Goal: Information Seeking & Learning: Understand process/instructions

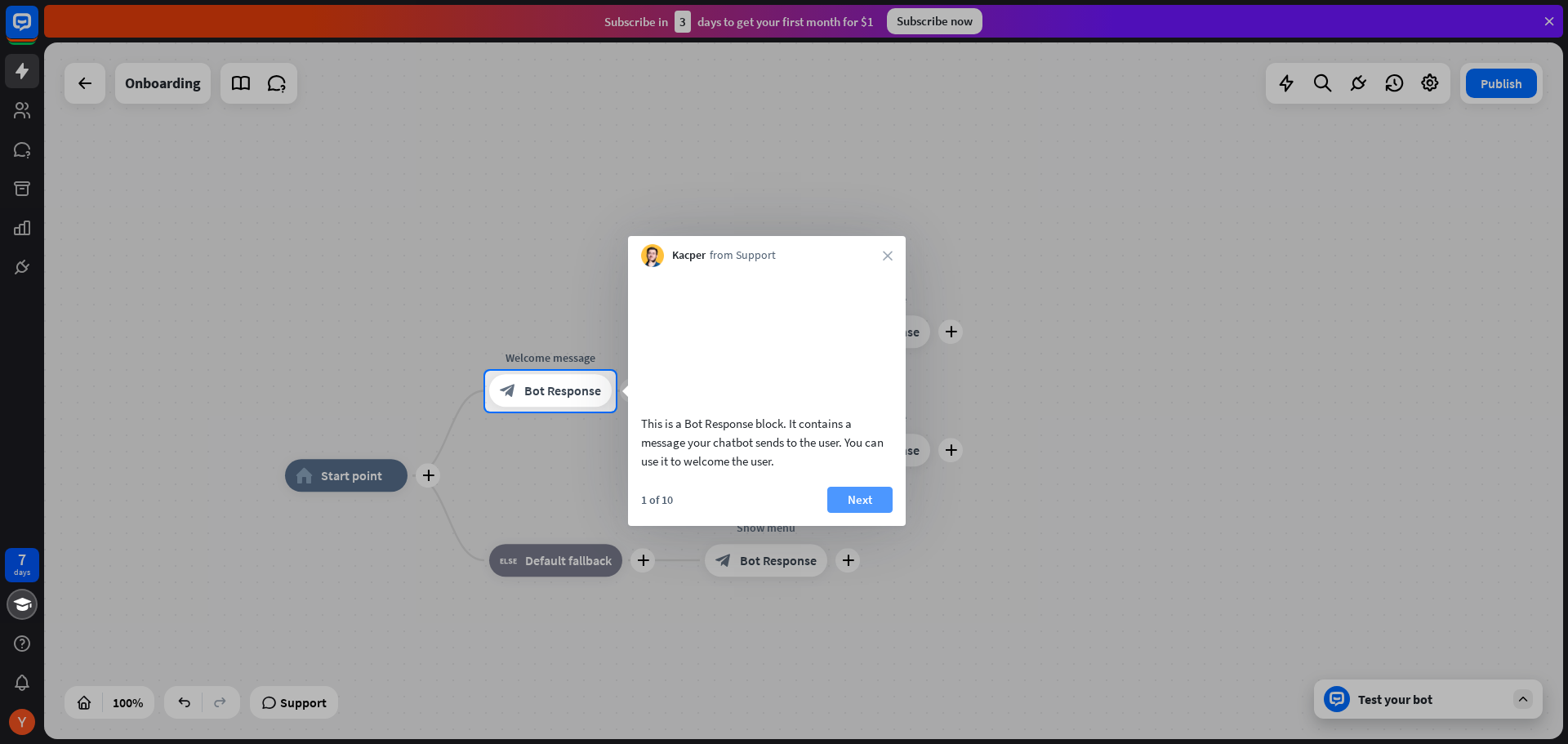
click at [863, 513] on button "Next" at bounding box center [859, 500] width 65 height 26
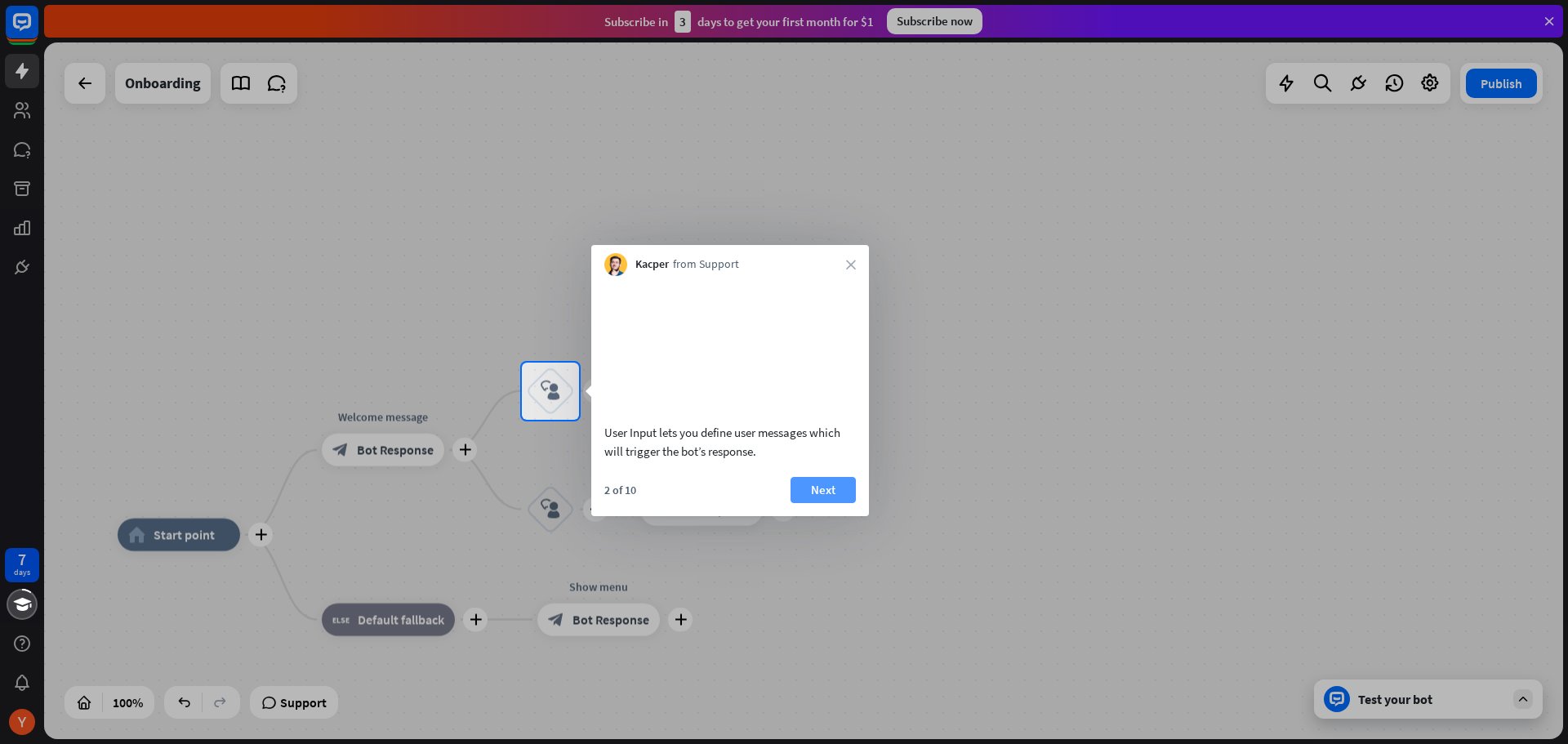
click at [831, 503] on button "Next" at bounding box center [823, 490] width 65 height 26
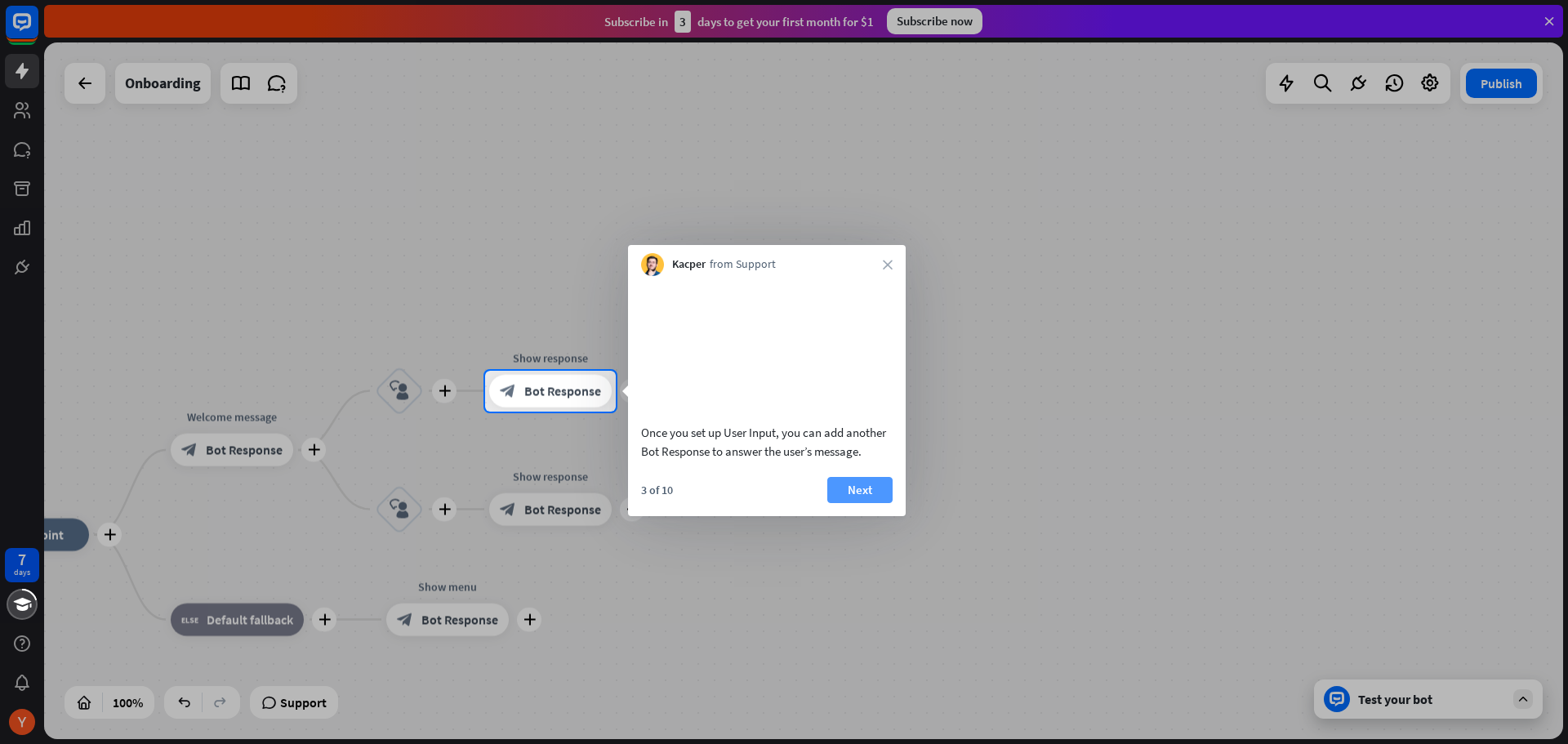
click at [843, 503] on button "Next" at bounding box center [859, 490] width 65 height 26
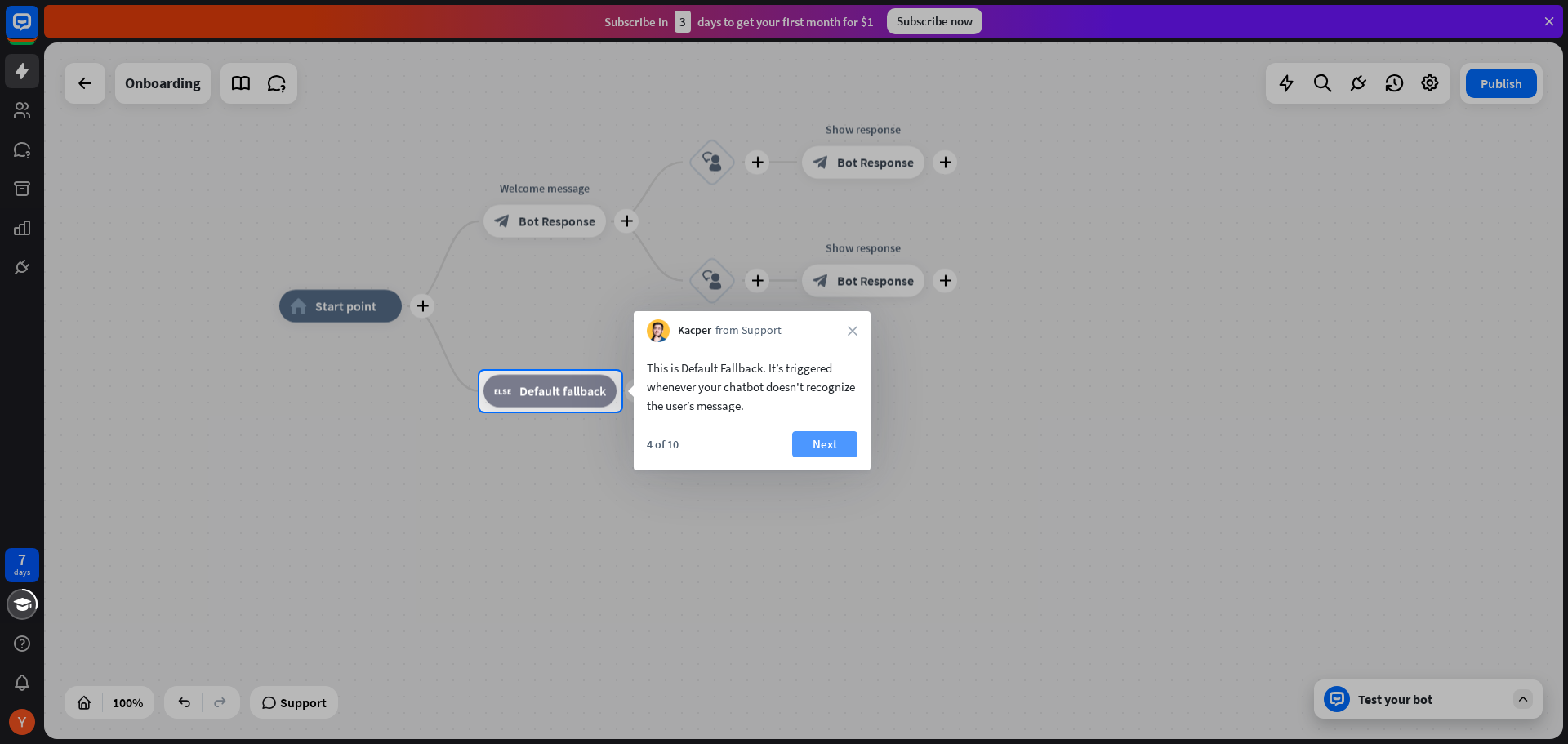
click at [813, 446] on button "Next" at bounding box center [824, 444] width 65 height 26
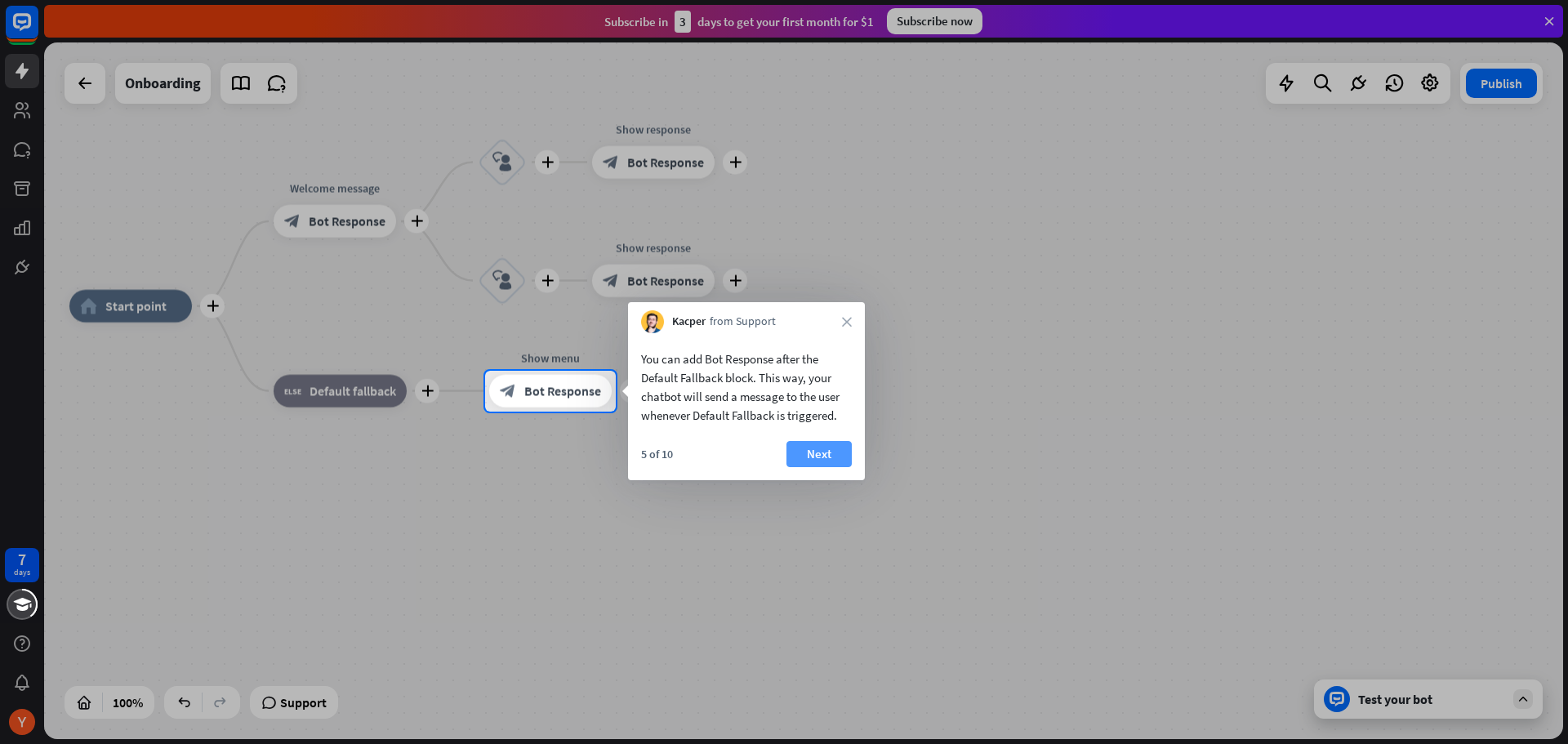
click at [814, 446] on button "Next" at bounding box center [819, 454] width 65 height 26
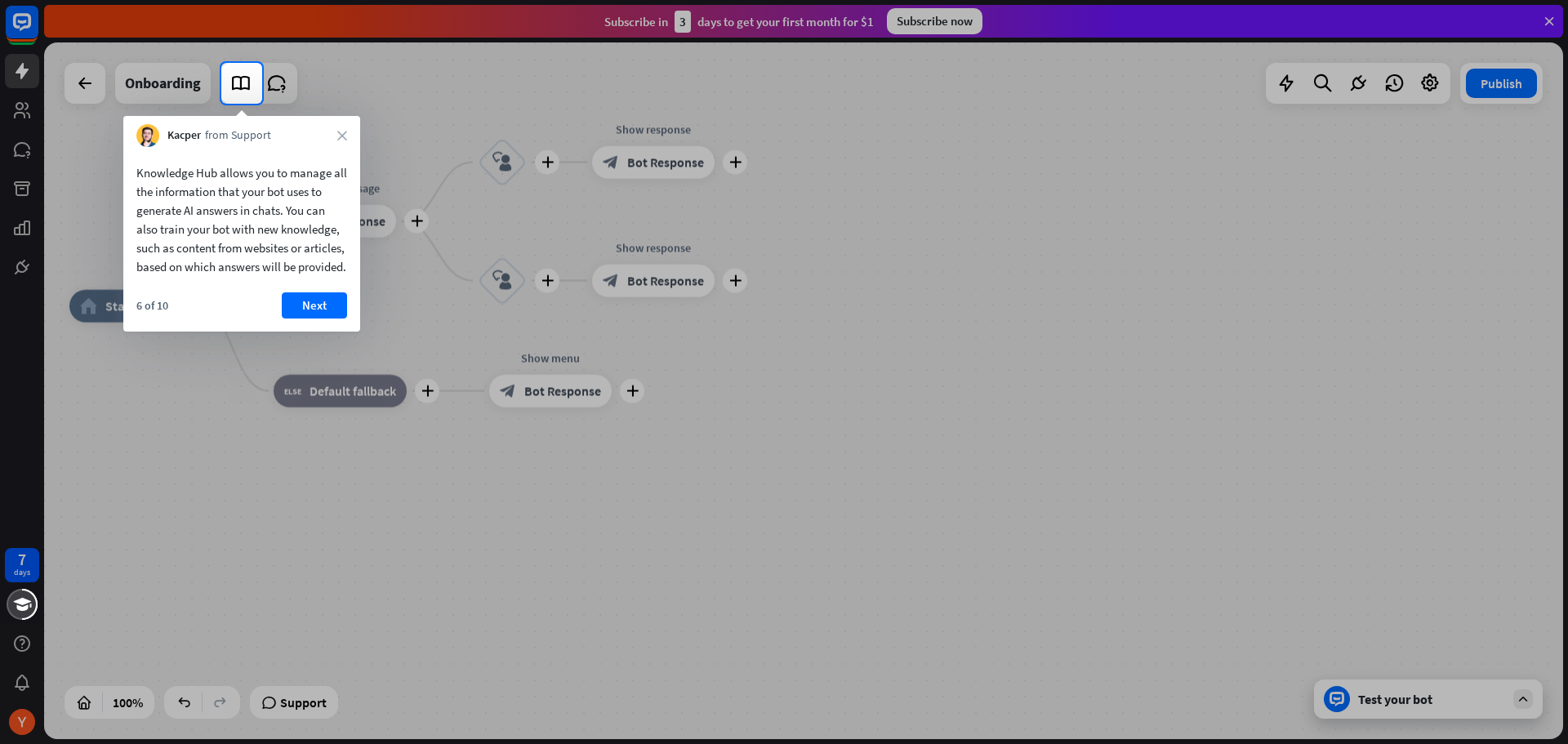
click at [326, 332] on div "6 of 10 Next" at bounding box center [242, 312] width 237 height 40
click at [327, 318] on button "Next" at bounding box center [314, 305] width 65 height 26
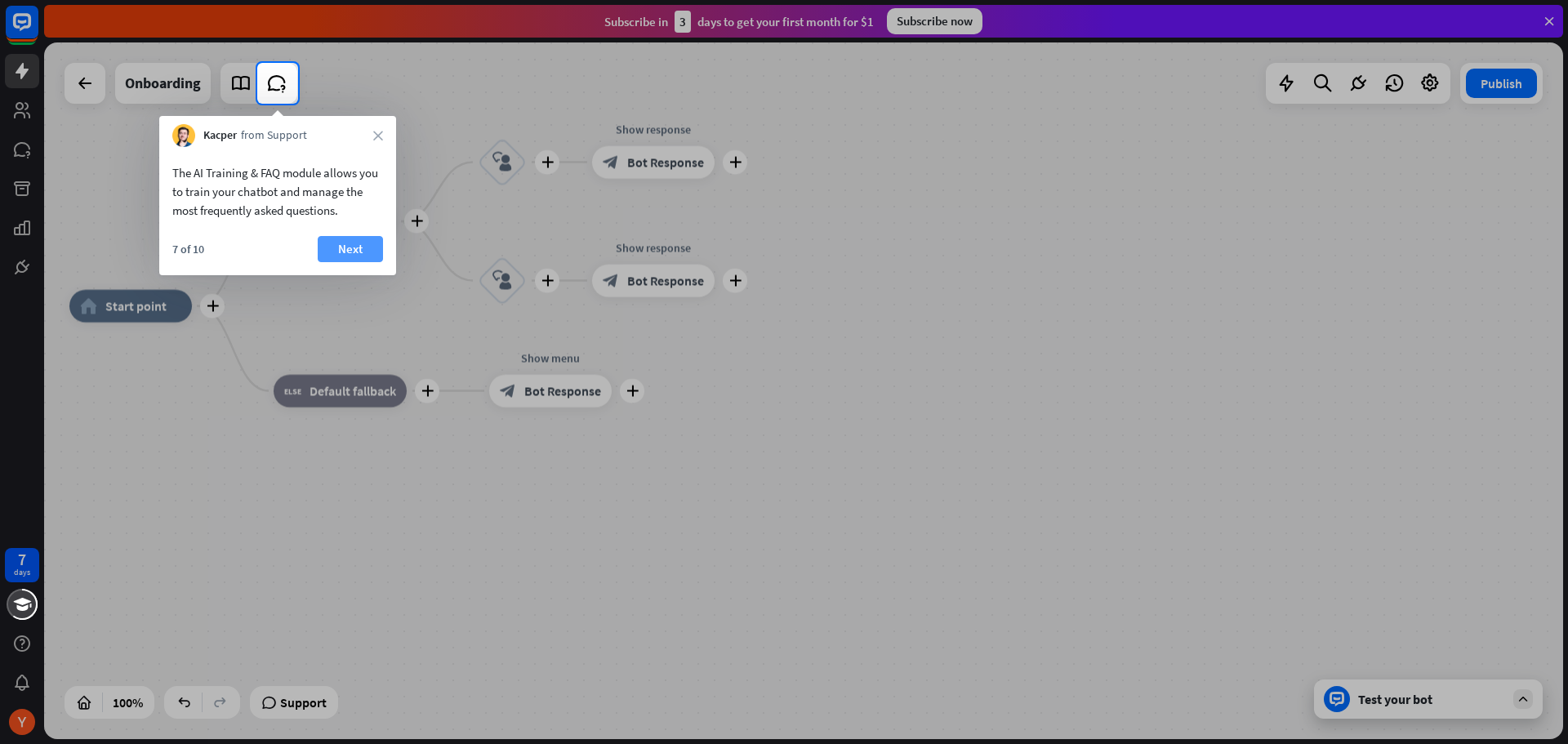
click at [350, 246] on button "Next" at bounding box center [350, 249] width 65 height 26
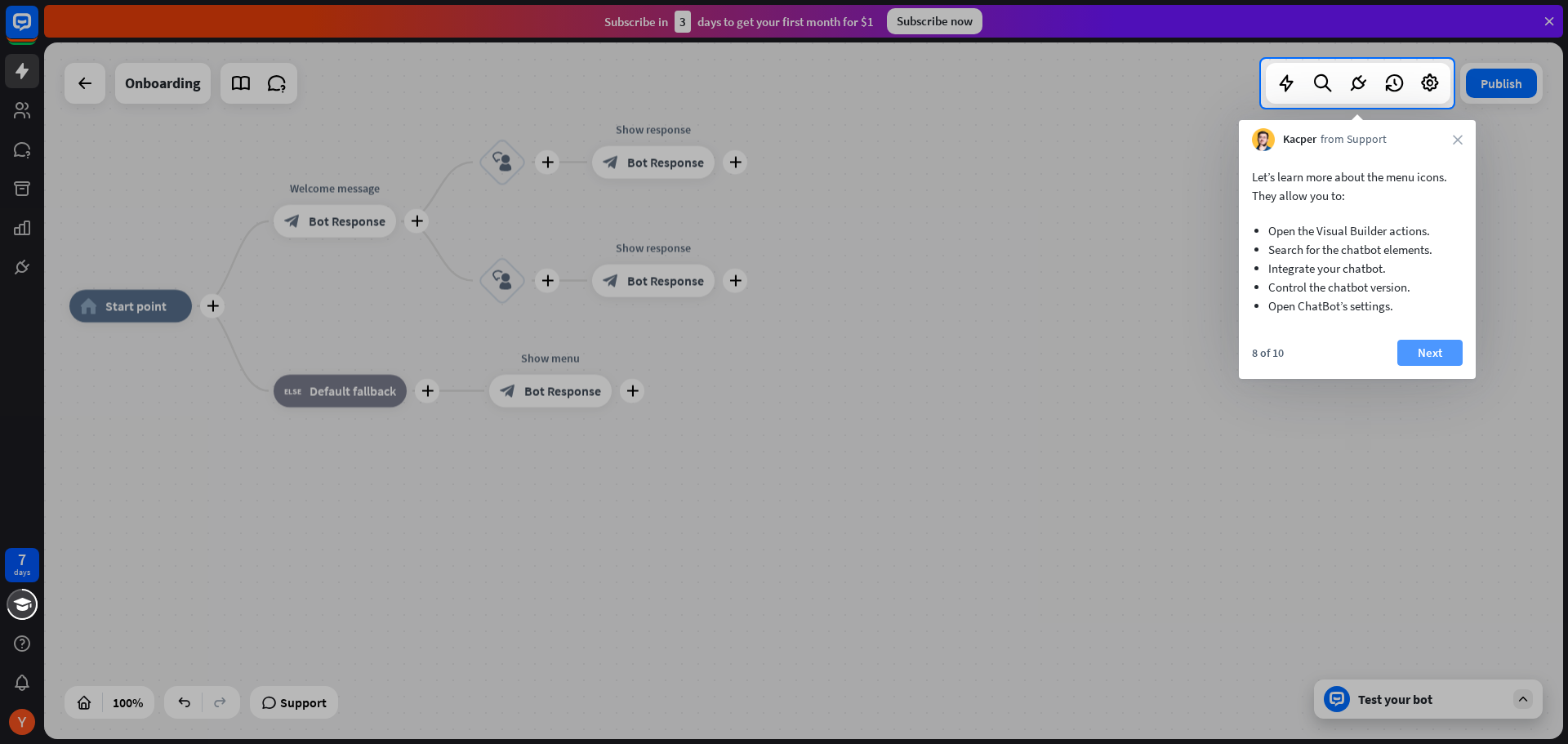
click at [1432, 348] on button "Next" at bounding box center [1430, 353] width 65 height 26
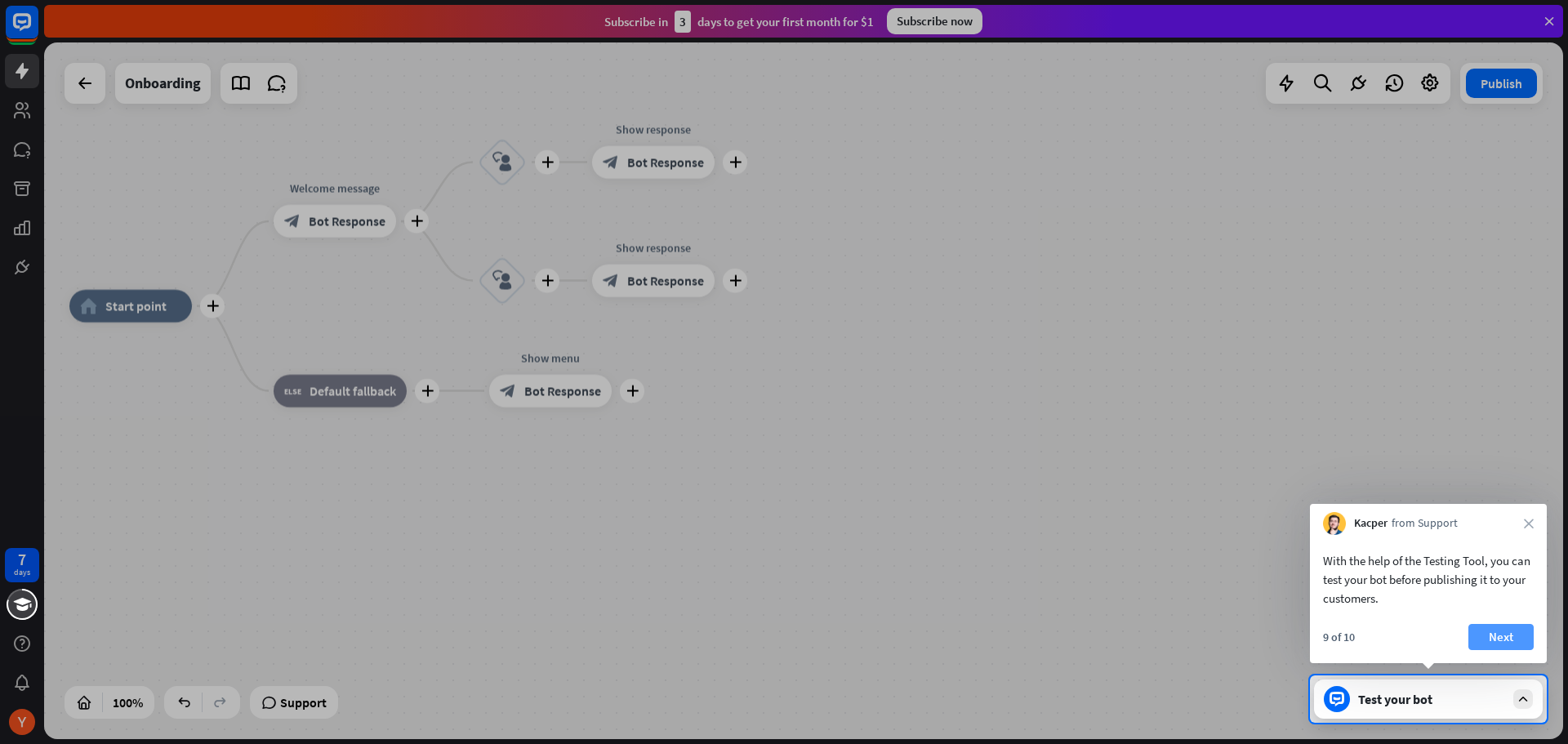
click at [1508, 638] on button "Next" at bounding box center [1501, 637] width 65 height 26
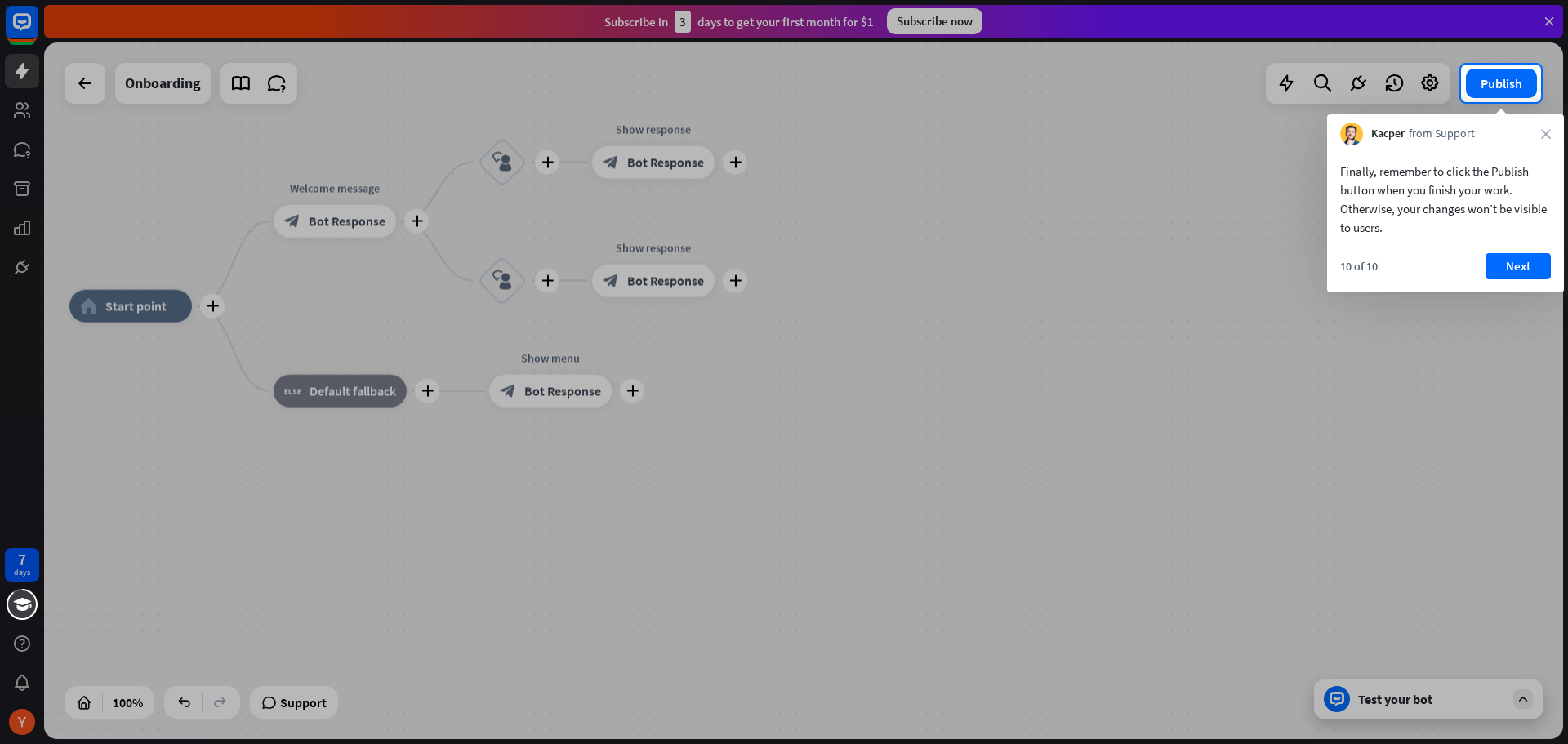
click at [1512, 247] on div "Finally, remember to click the Publish button when you finish your work. Otherw…" at bounding box center [1445, 218] width 237 height 147
click at [1515, 264] on button "Next" at bounding box center [1517, 266] width 65 height 26
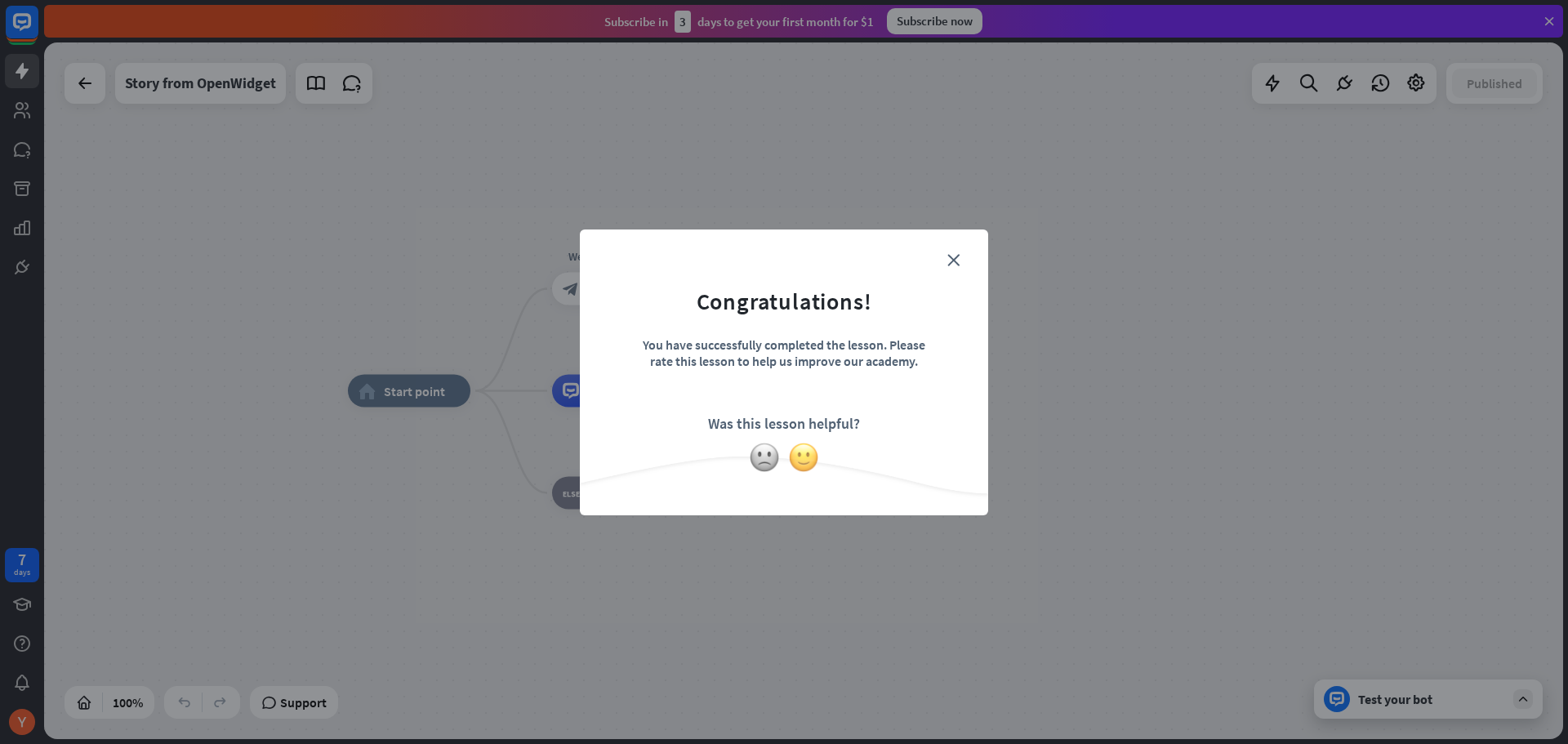
click at [799, 455] on img at bounding box center [804, 457] width 31 height 31
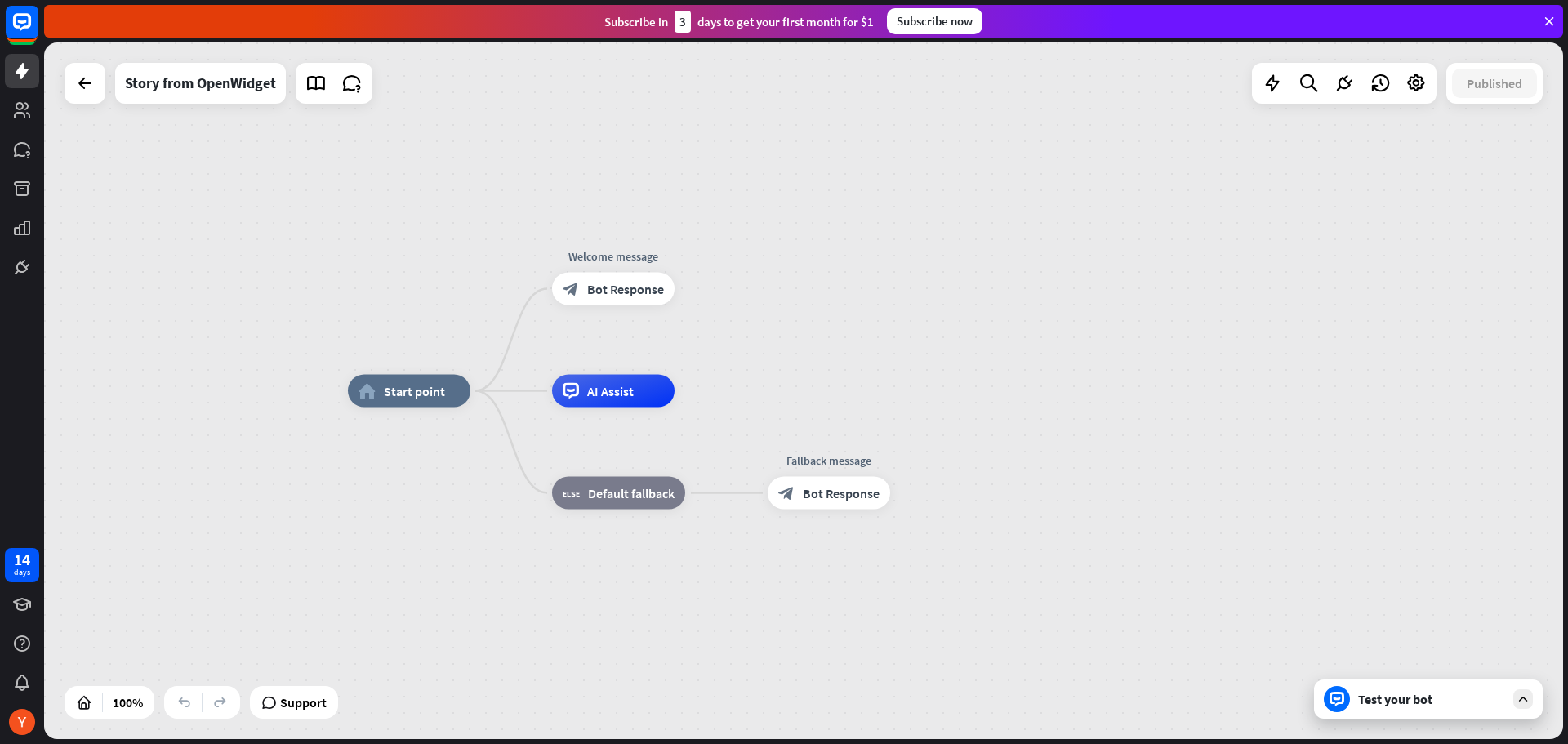
click at [1440, 705] on div "Test your bot" at bounding box center [1431, 699] width 147 height 17
